Goal: Task Accomplishment & Management: Manage account settings

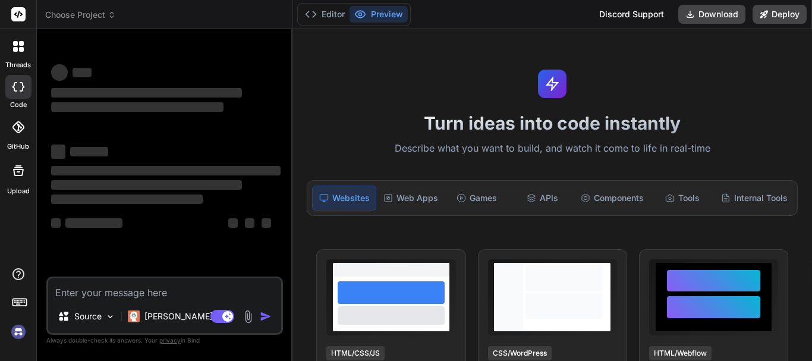
click at [89, 289] on textarea at bounding box center [164, 288] width 233 height 21
click at [16, 327] on img at bounding box center [18, 332] width 20 height 20
click at [89, 288] on textarea at bounding box center [164, 288] width 233 height 21
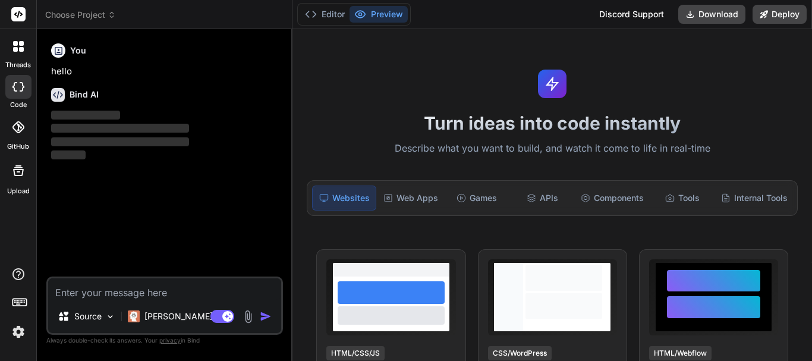
type textarea "x"
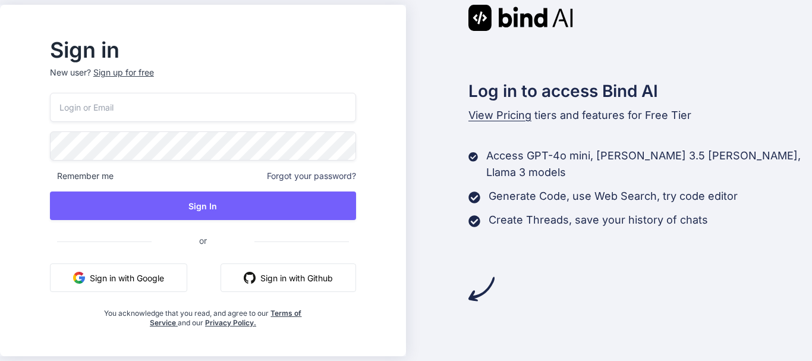
click at [166, 102] on input "email" at bounding box center [203, 107] width 306 height 29
paste input "[EMAIL_ADDRESS][DOMAIN_NAME]"
type input "[EMAIL_ADDRESS][DOMAIN_NAME]"
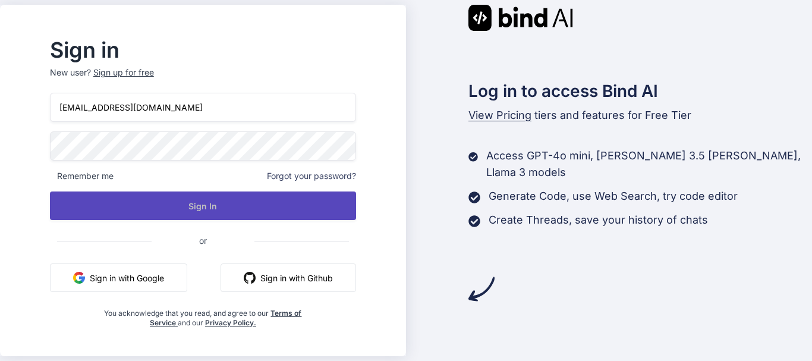
click at [220, 204] on button "Sign In" at bounding box center [203, 205] width 306 height 29
